Goal: Transaction & Acquisition: Purchase product/service

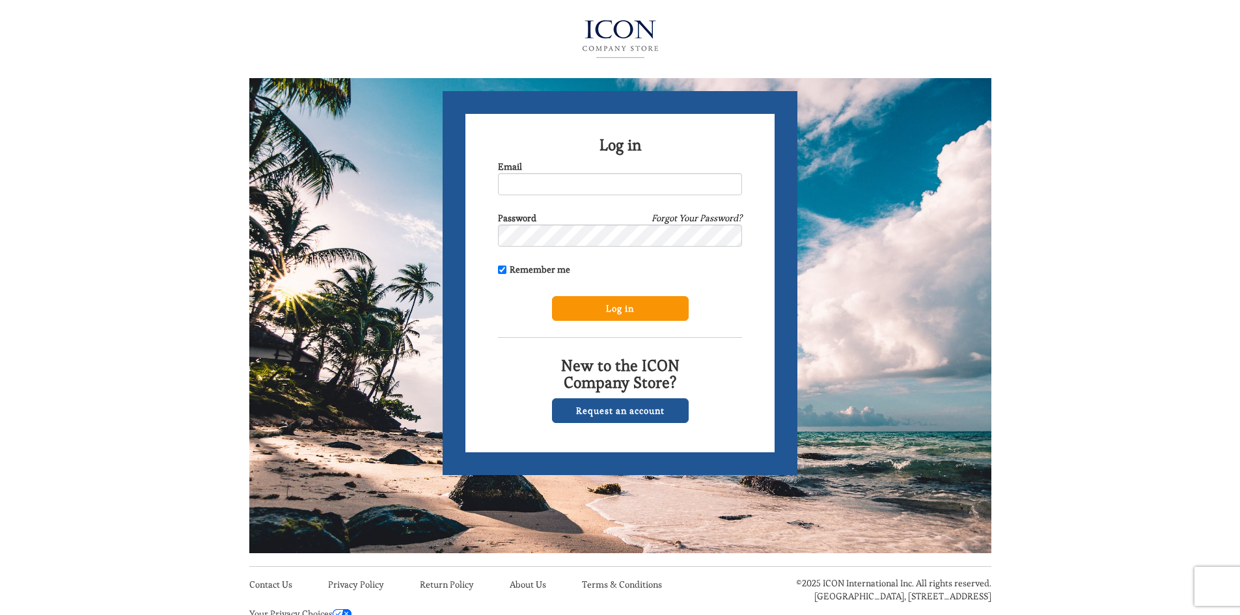
click at [619, 310] on input "Log in" at bounding box center [620, 308] width 137 height 25
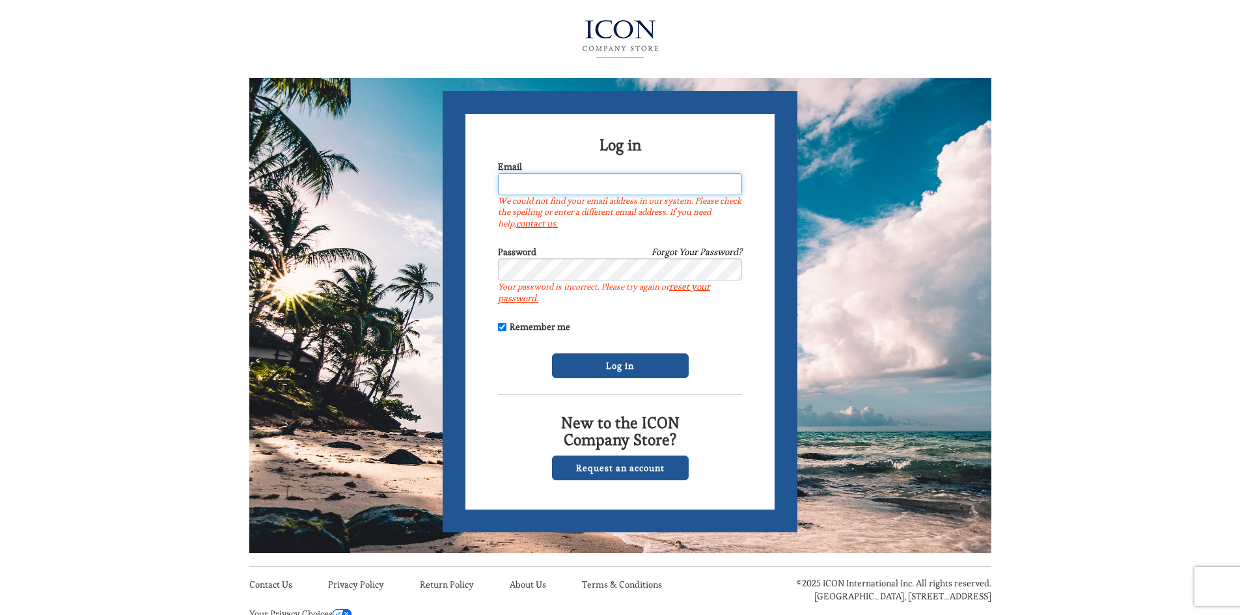
click at [552, 183] on input "Email" at bounding box center [620, 184] width 244 height 22
type input "paul.ducharme@liquidoutdoor.com"
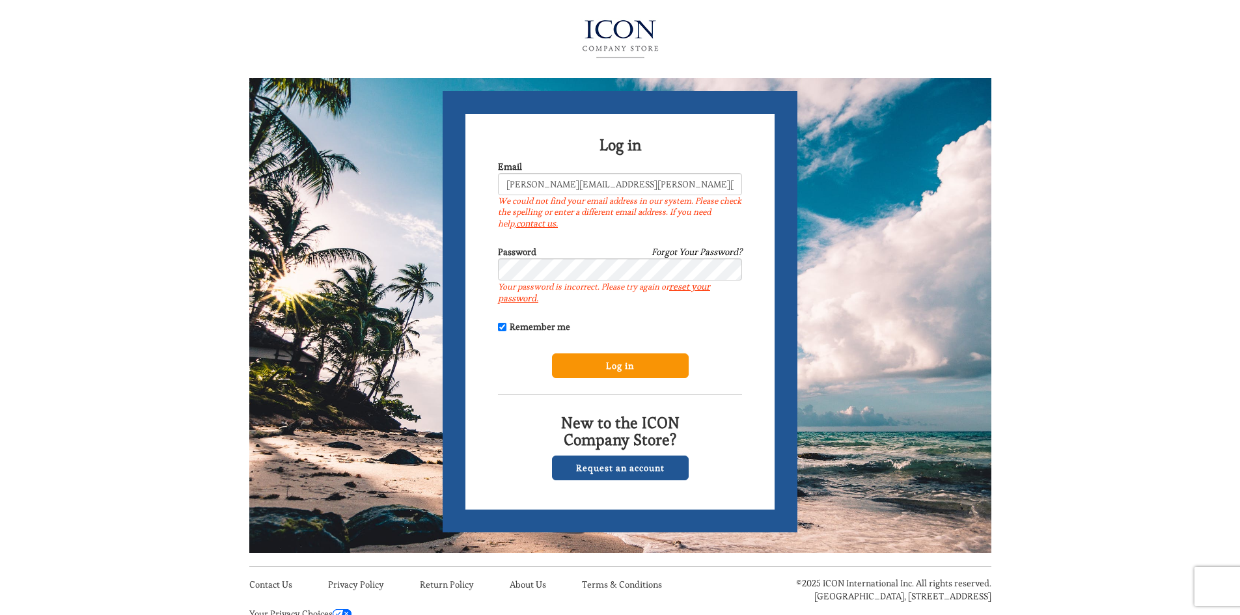
click at [650, 369] on input "Log in" at bounding box center [620, 365] width 137 height 25
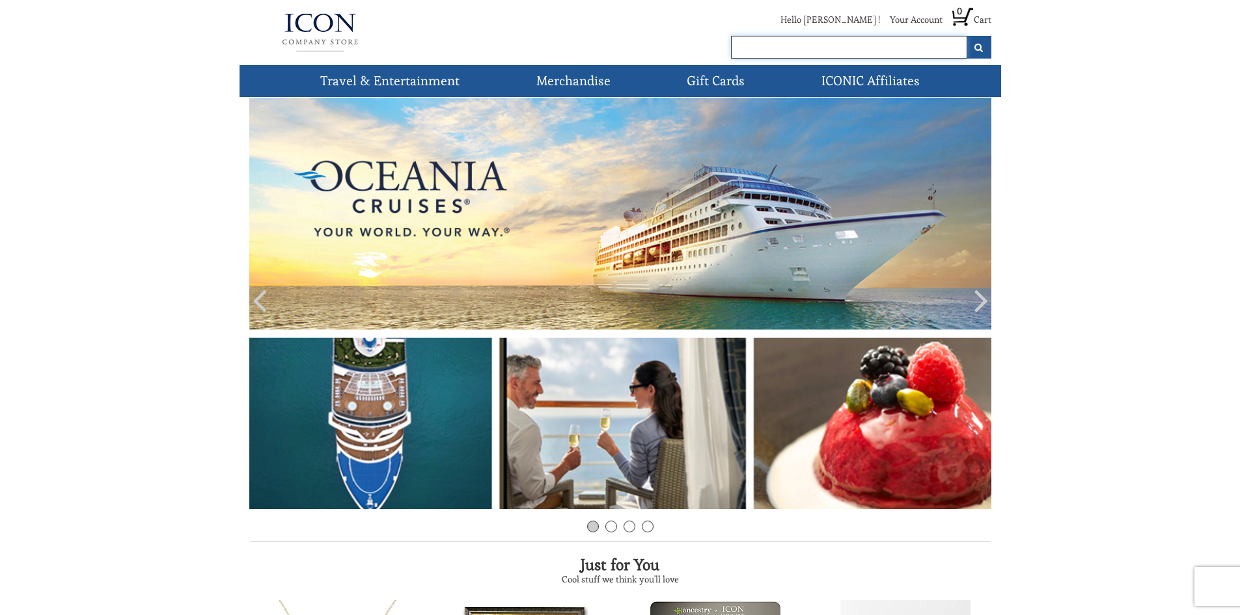
click at [770, 40] on input "text" at bounding box center [849, 47] width 236 height 23
type input "morey's"
click at [980, 48] on icon "submit" at bounding box center [978, 47] width 9 height 9
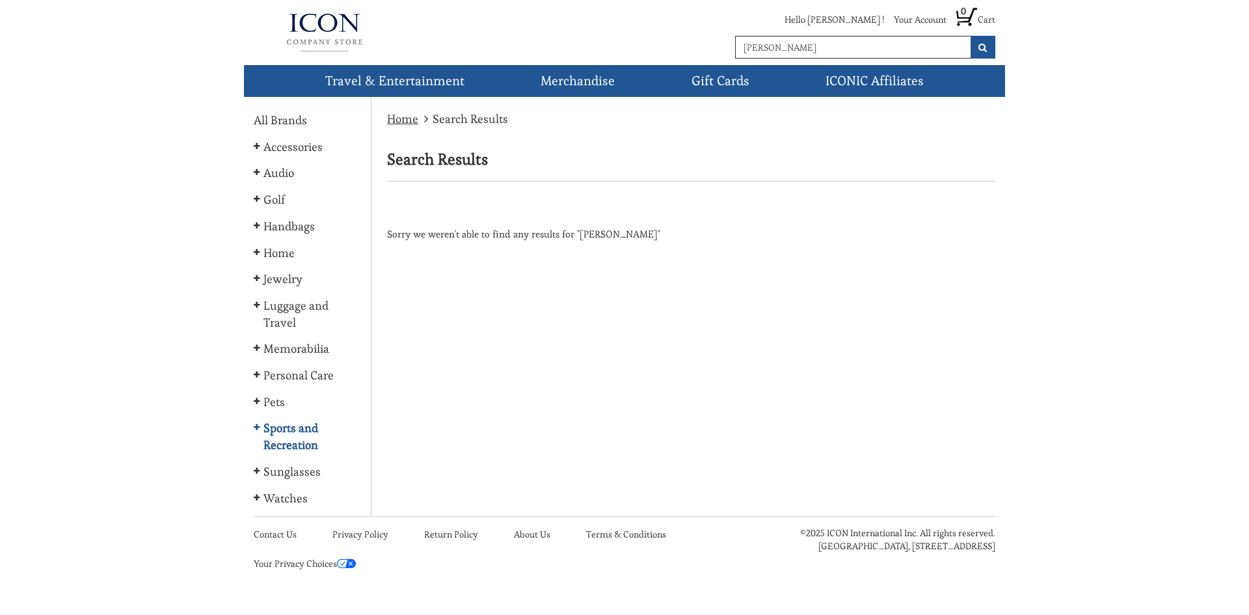
click at [255, 428] on icon at bounding box center [257, 428] width 6 height 8
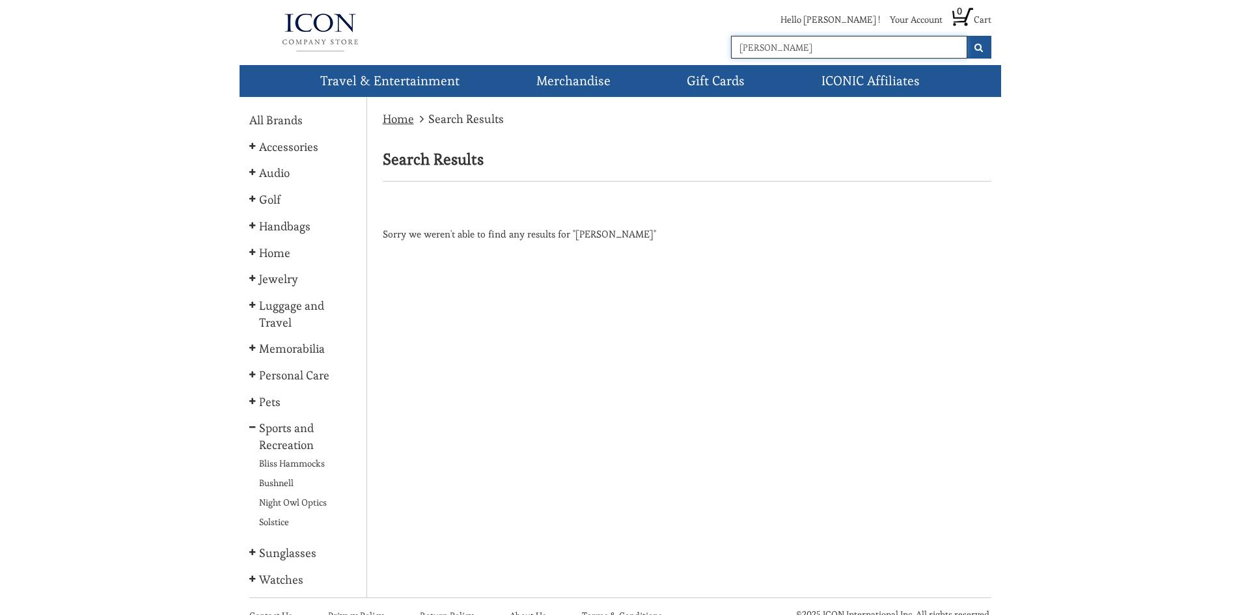
click at [780, 49] on input "[PERSON_NAME]" at bounding box center [849, 47] width 236 height 23
click at [780, 49] on input "morey's" at bounding box center [849, 47] width 236 height 23
type input "piers"
click at [966, 36] on button "submit" at bounding box center [978, 47] width 25 height 23
